Goal: Check status

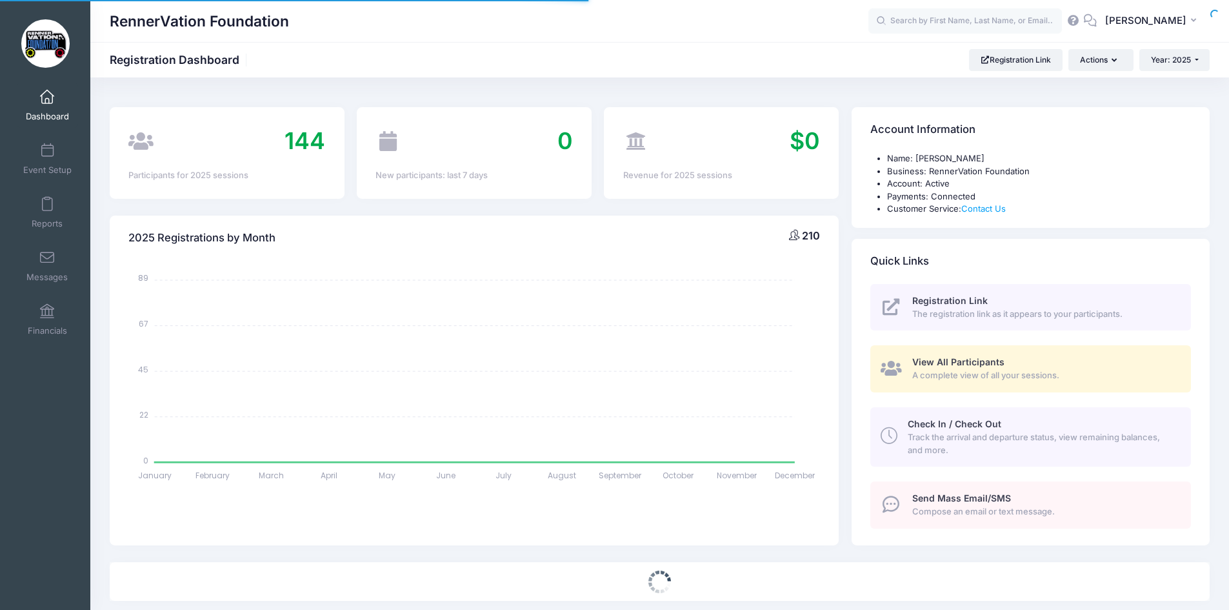
select select
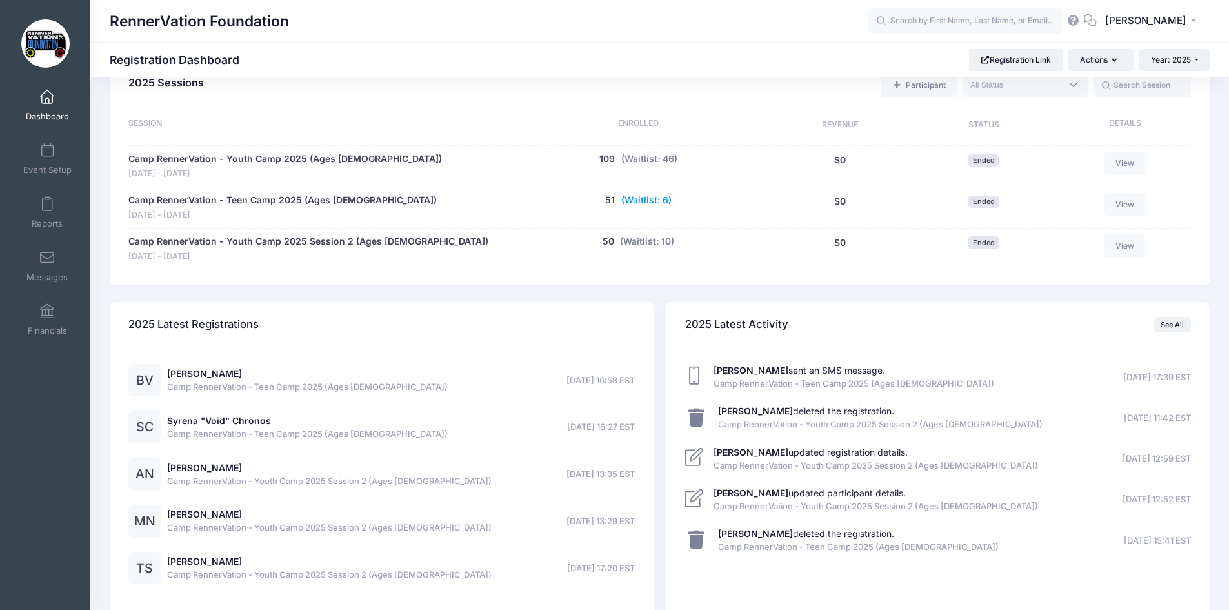
scroll to position [516, 0]
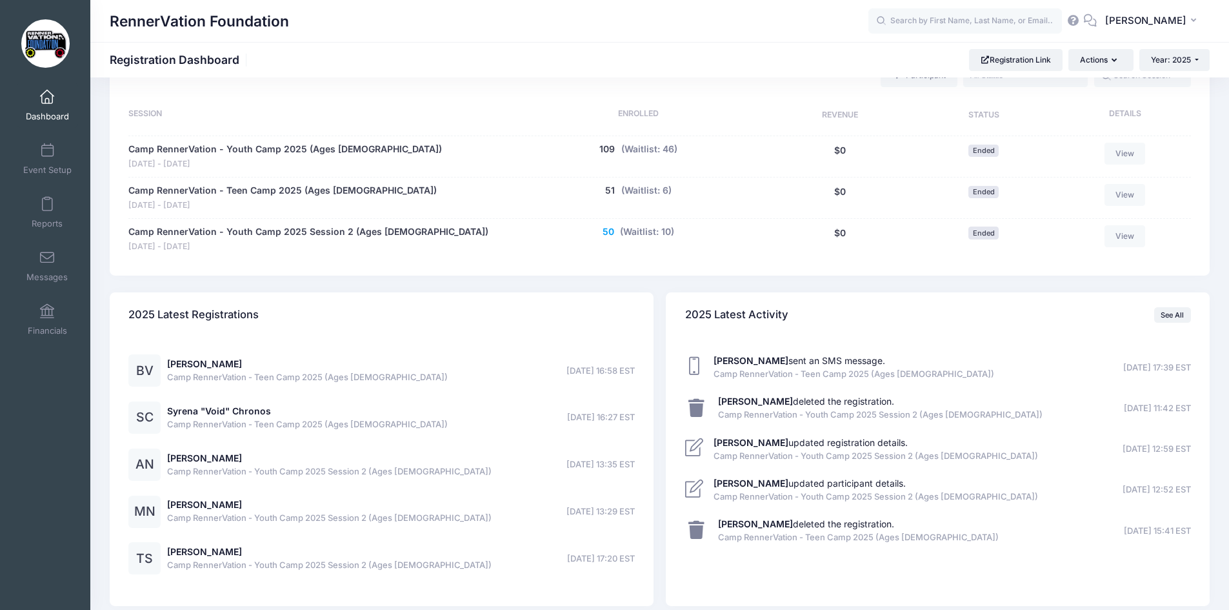
click at [611, 229] on button "50" at bounding box center [609, 232] width 12 height 14
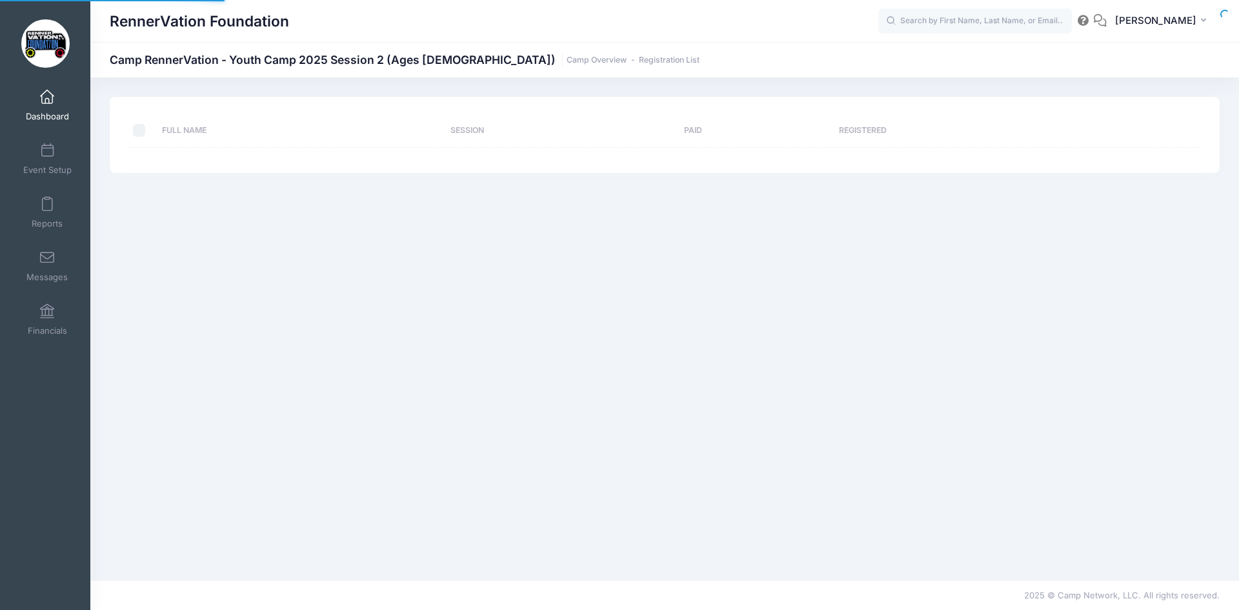
select select "10"
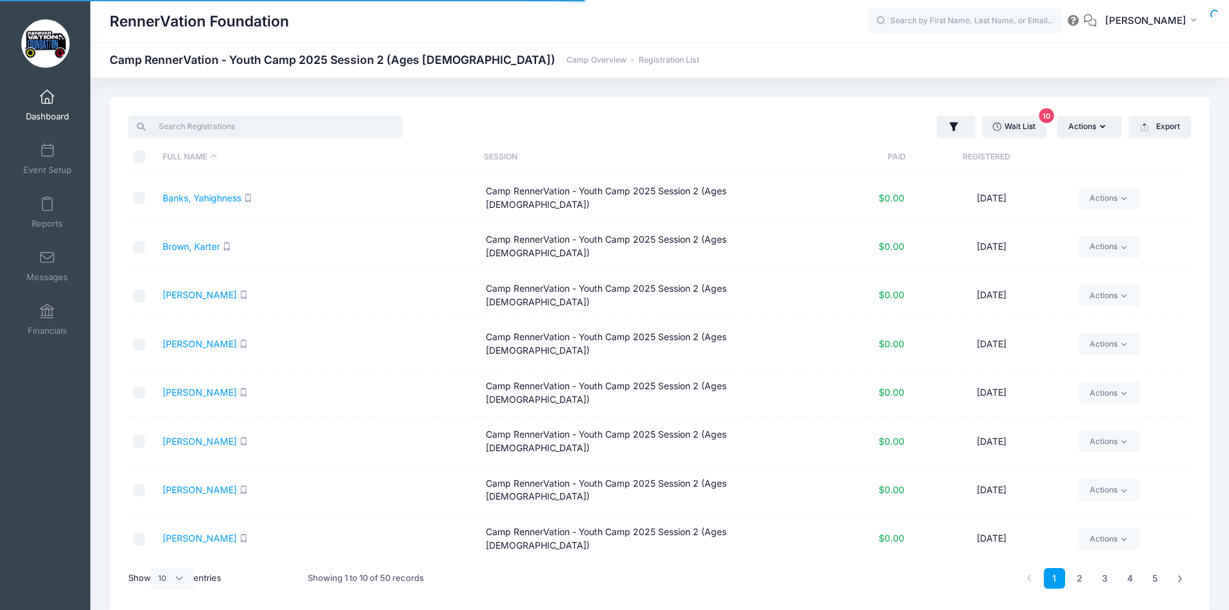
click at [211, 121] on input "search" at bounding box center [265, 127] width 274 height 22
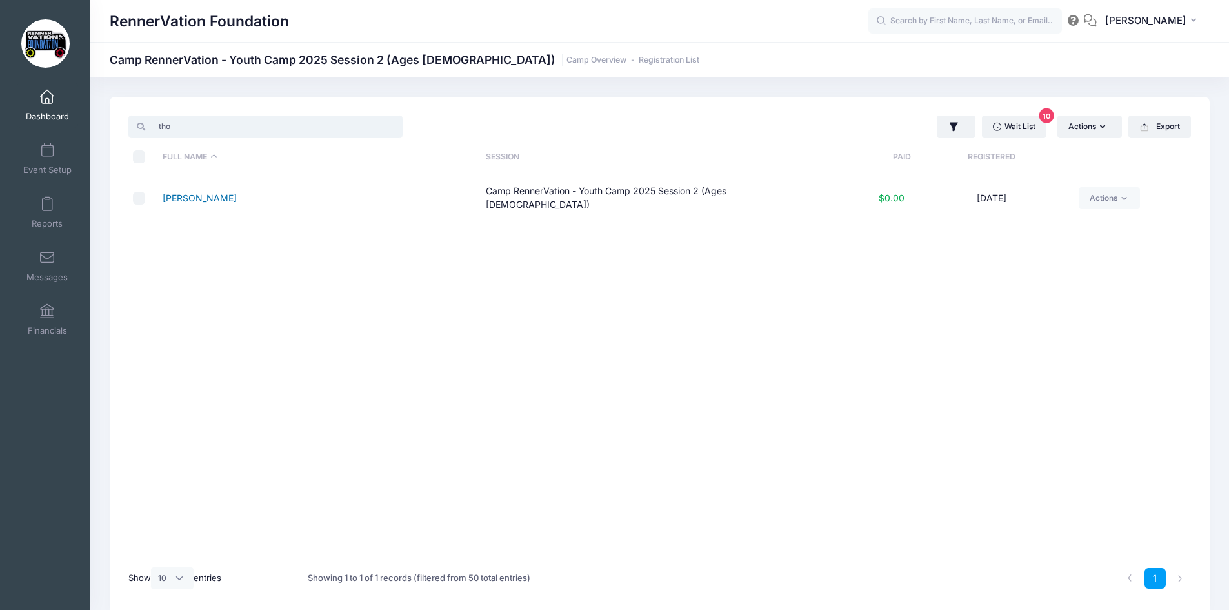
type input "tho"
click at [206, 199] on link "Smith, Thomas" at bounding box center [200, 197] width 74 height 11
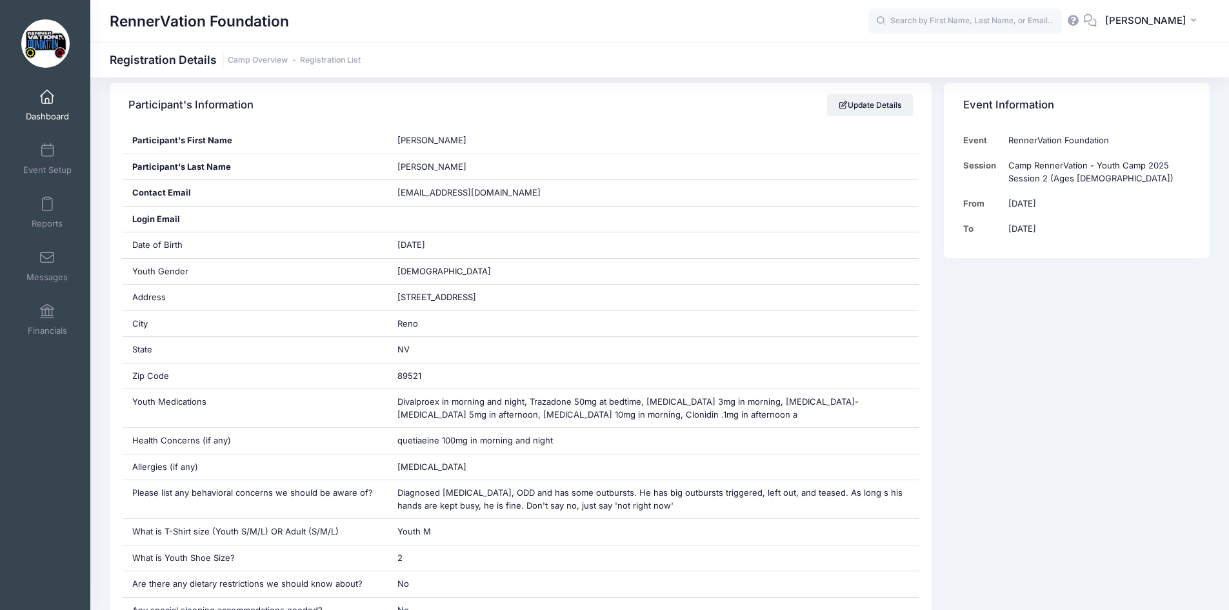
scroll to position [258, 0]
